Goal: Task Accomplishment & Management: Use online tool/utility

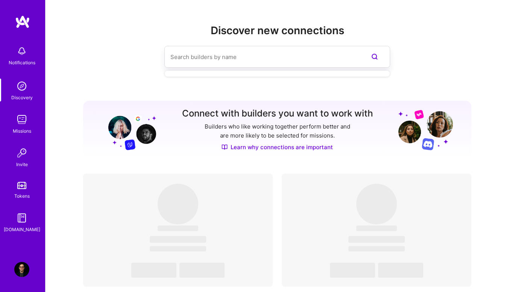
click at [261, 61] on input at bounding box center [262, 56] width 184 height 19
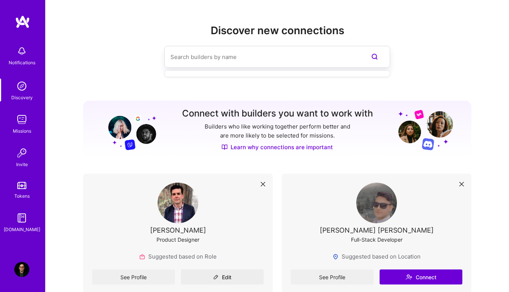
scroll to position [150, 0]
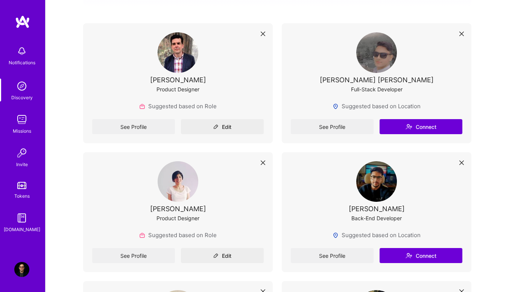
click at [382, 212] on div "[PERSON_NAME]" at bounding box center [377, 209] width 56 height 8
click at [377, 194] on img at bounding box center [376, 181] width 41 height 41
click at [347, 247] on div "Suggested based on Location" at bounding box center [377, 239] width 172 height 17
click at [340, 253] on link "See Profile" at bounding box center [332, 255] width 83 height 15
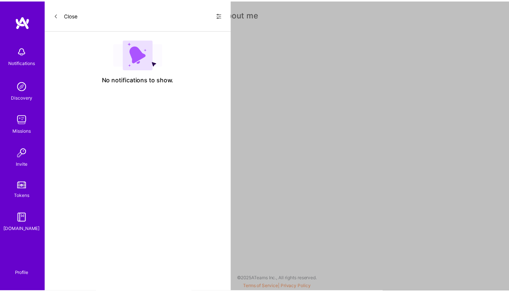
scroll to position [150, 0]
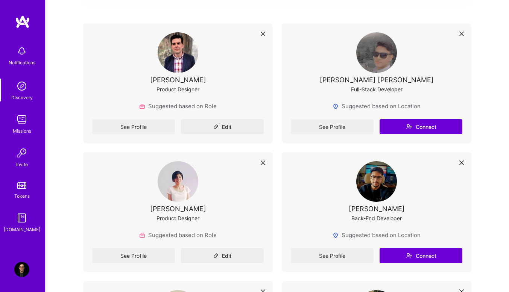
click at [340, 131] on link "See Profile" at bounding box center [332, 126] width 83 height 15
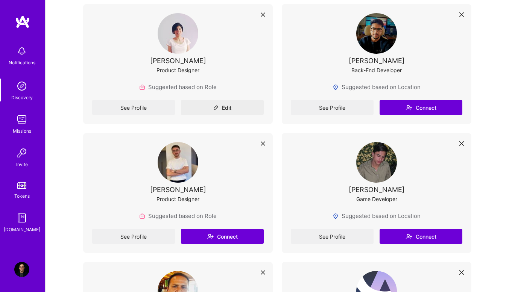
scroll to position [301, 0]
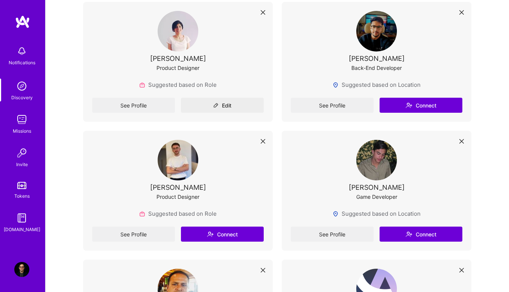
click at [342, 239] on link "See Profile" at bounding box center [332, 234] width 83 height 15
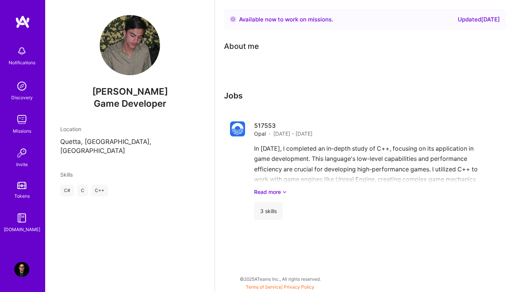
click at [269, 196] on link "Read more" at bounding box center [369, 192] width 230 height 8
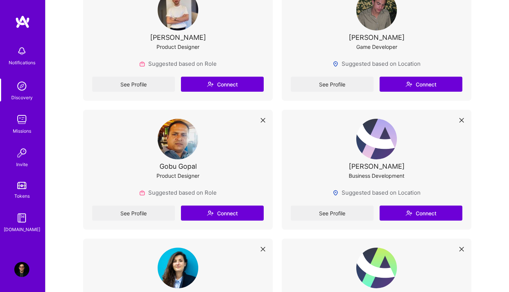
scroll to position [451, 0]
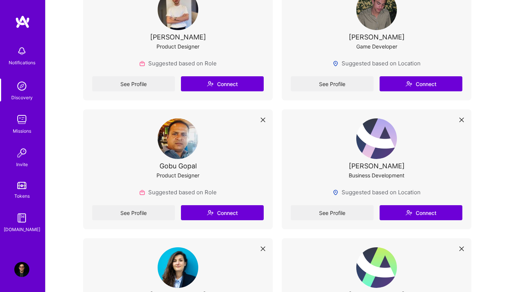
click at [336, 207] on link "See Profile" at bounding box center [332, 212] width 83 height 15
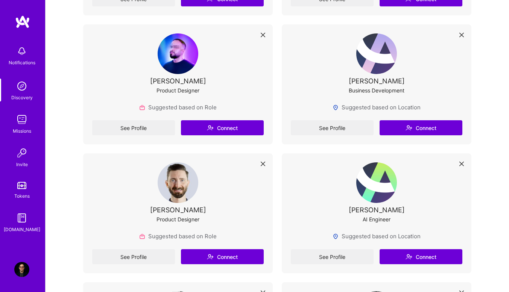
scroll to position [1091, 0]
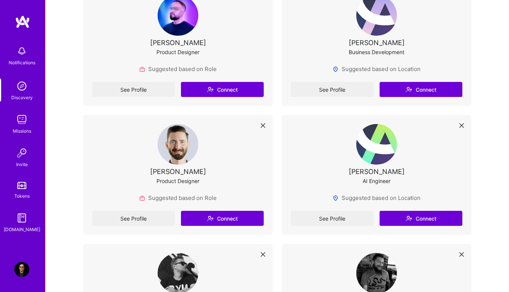
click at [120, 93] on link "See Profile" at bounding box center [133, 89] width 83 height 15
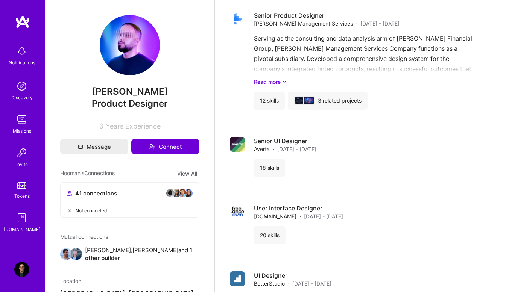
scroll to position [564, 0]
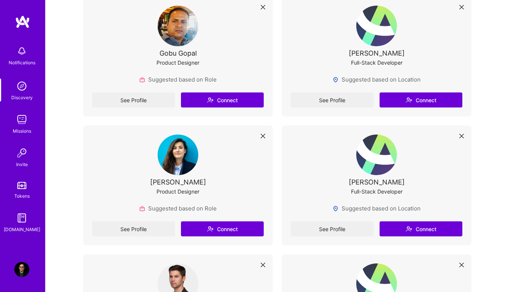
scroll to position [1091, 0]
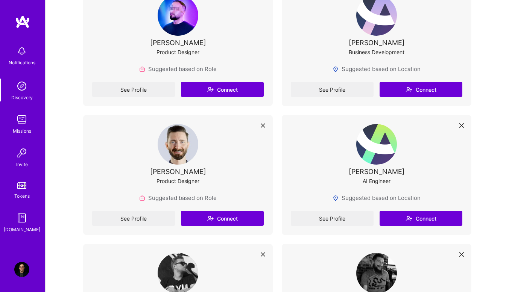
click at [159, 214] on link "See Profile" at bounding box center [133, 218] width 83 height 15
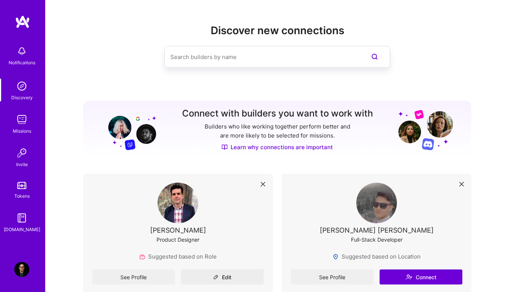
click at [257, 62] on input at bounding box center [262, 56] width 184 height 19
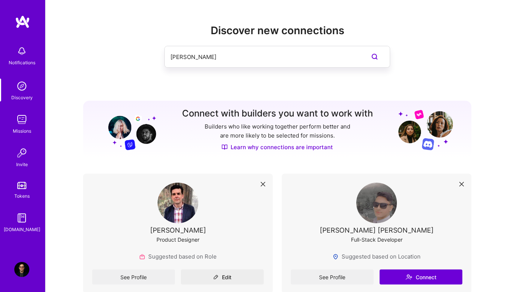
click at [220, 55] on input "[PERSON_NAME]" at bounding box center [262, 56] width 184 height 19
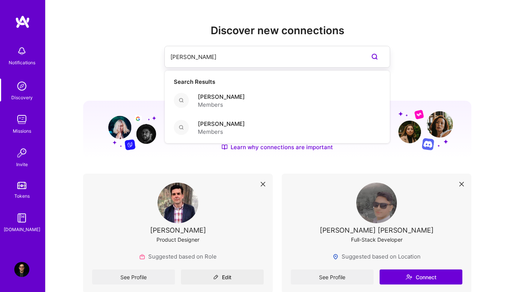
click at [220, 55] on input "[PERSON_NAME]" at bounding box center [262, 56] width 184 height 19
type input "[PERSON_NAME]"
click at [216, 105] on span "Members" at bounding box center [221, 105] width 47 height 8
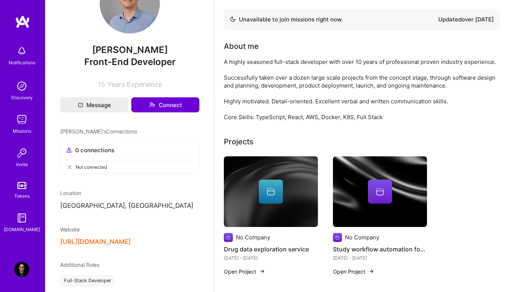
scroll to position [236, 0]
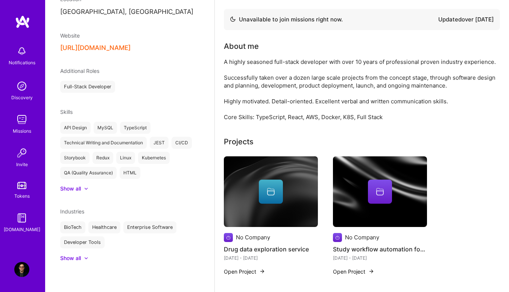
click at [20, 130] on div "Missions" at bounding box center [22, 131] width 18 height 8
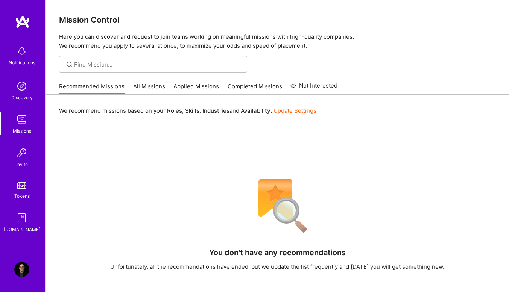
click at [153, 89] on link "All Missions" at bounding box center [149, 88] width 32 height 12
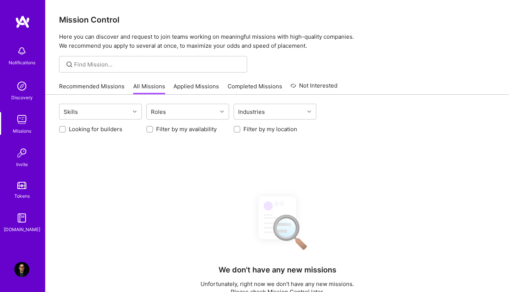
click at [172, 115] on div "Roles" at bounding box center [182, 111] width 70 height 15
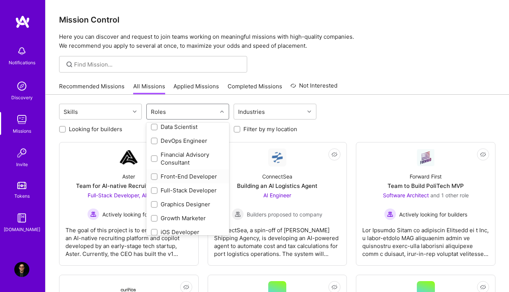
scroll to position [150, 0]
click at [153, 163] on input "checkbox" at bounding box center [154, 163] width 5 height 5
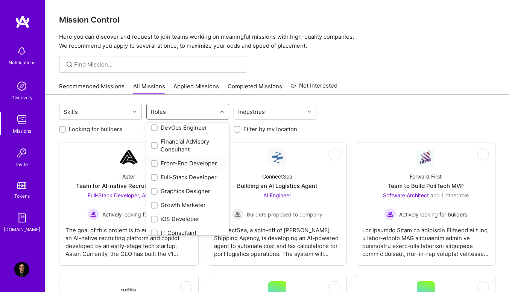
checkbox input "true"
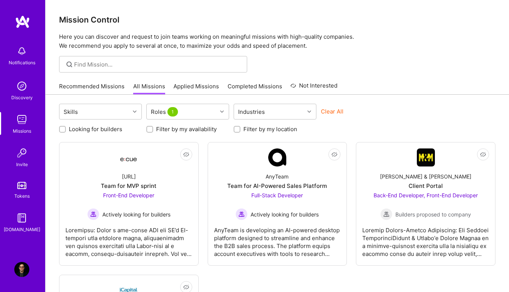
click at [386, 122] on div "Looking for builders Filter by my availability Filter by my location" at bounding box center [277, 127] width 436 height 12
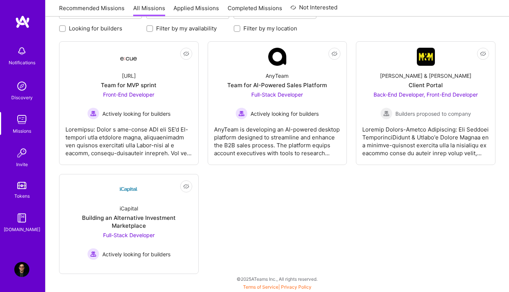
click at [152, 220] on div "Building an Alternative Investment Marketplace" at bounding box center [128, 222] width 127 height 16
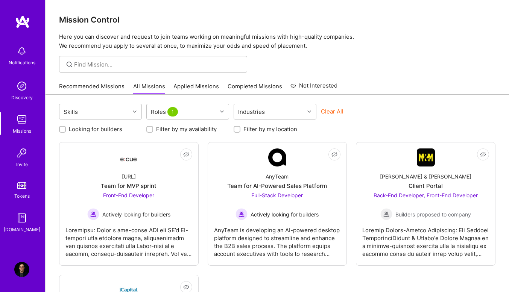
scroll to position [101, 0]
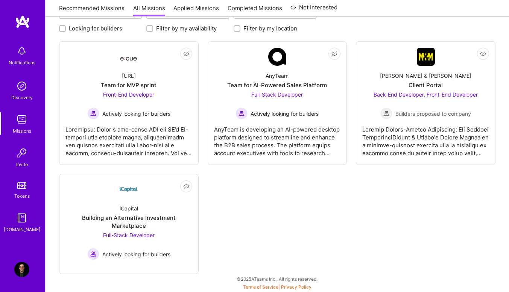
click at [248, 122] on div "AnyTeam is developing an AI-powered desktop platform designed to streamline and…" at bounding box center [277, 139] width 127 height 38
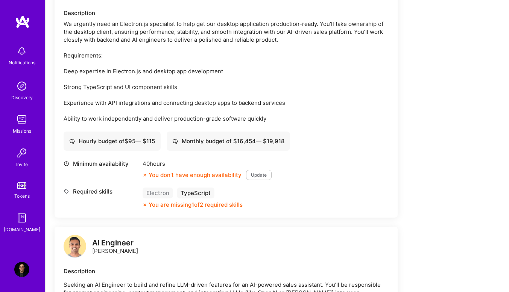
scroll to position [75, 0]
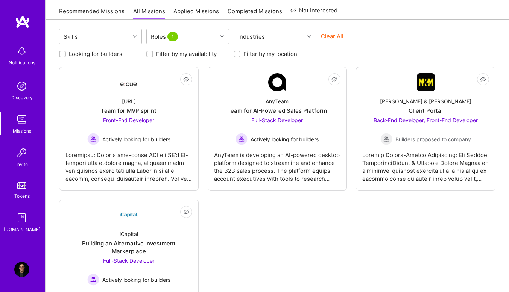
scroll to position [101, 0]
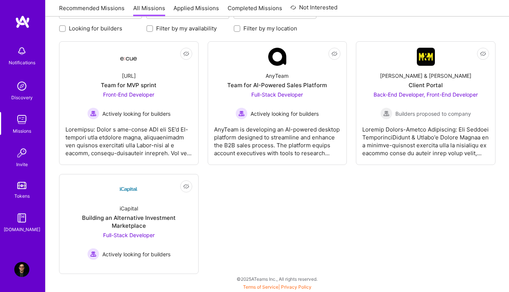
click at [132, 120] on div at bounding box center [128, 139] width 127 height 38
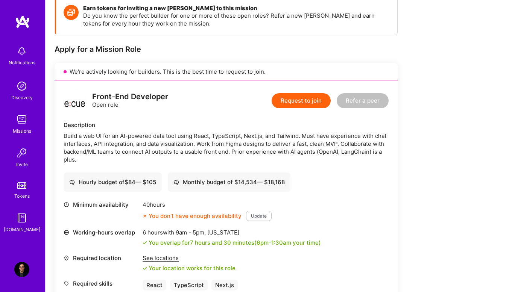
scroll to position [150, 0]
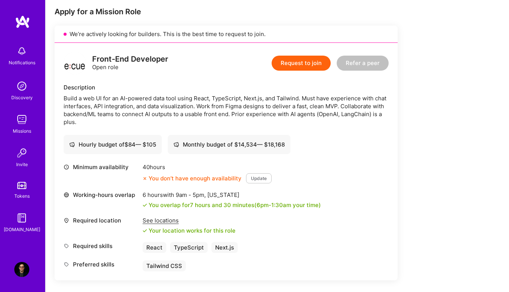
click at [255, 179] on button "Update" at bounding box center [259, 178] width 26 height 10
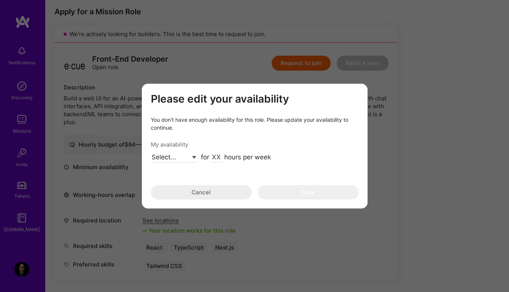
click at [189, 158] on select "Select... Right Now Future Date Not Available" at bounding box center [174, 158] width 46 height 10
select select "Right Now"
click at [151, 153] on select "Select... Right Now Future Date Not Available" at bounding box center [174, 158] width 46 height 10
click at [213, 158] on input "modal" at bounding box center [216, 158] width 11 height 10
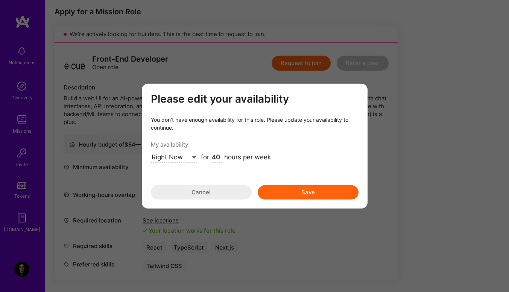
type input "40"
click at [308, 196] on button "Save" at bounding box center [308, 192] width 101 height 14
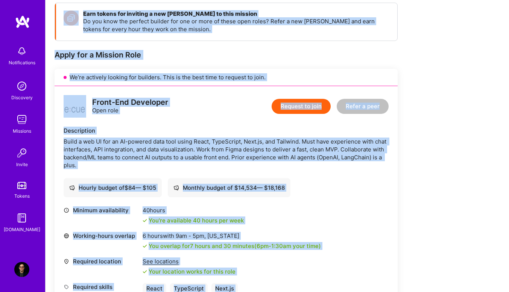
scroll to position [0, 0]
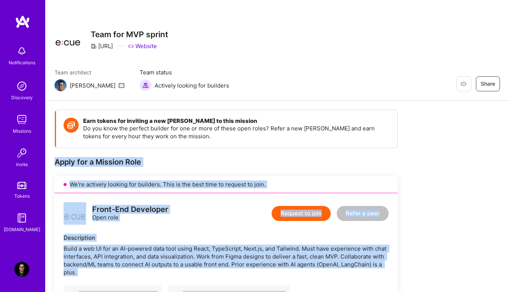
drag, startPoint x: 198, startPoint y: 263, endPoint x: 52, endPoint y: 161, distance: 177.3
copy div "Lorem ips d Sitamet Cons Ad’el seddoeiu tempori utl etdolore. Magn al eni admi …"
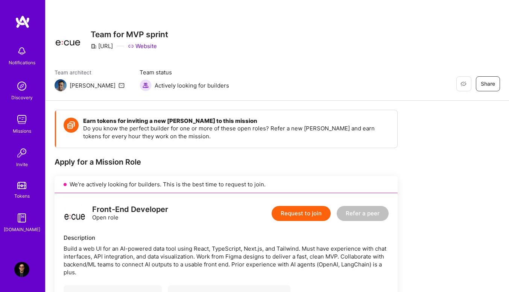
click at [155, 86] on span "Actively looking for builders" at bounding box center [192, 86] width 74 height 8
click at [154, 47] on link "Website" at bounding box center [142, 46] width 29 height 8
